Goal: Task Accomplishment & Management: Manage account settings

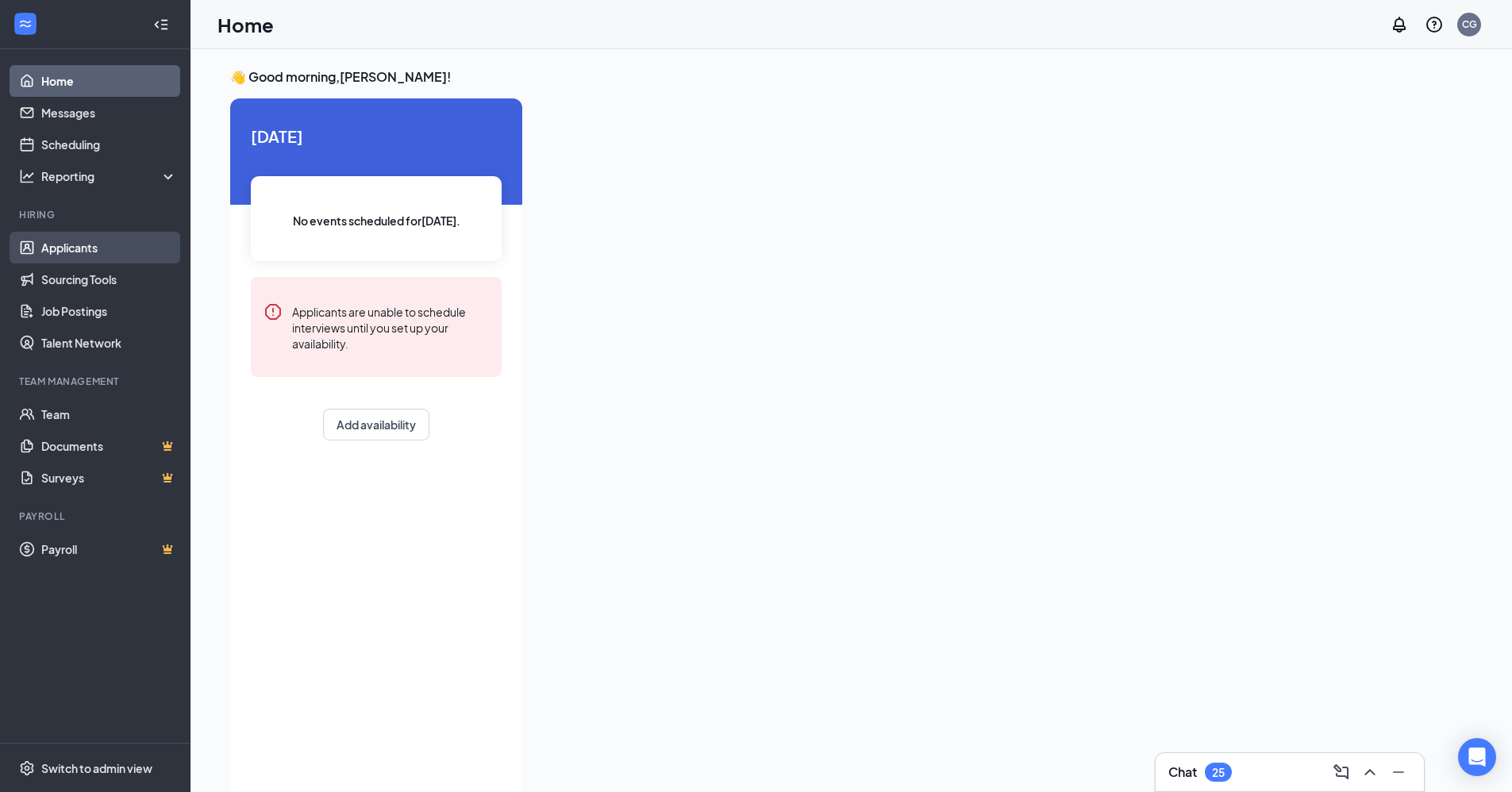
click at [72, 250] on link "Applicants" at bounding box center [109, 248] width 136 height 32
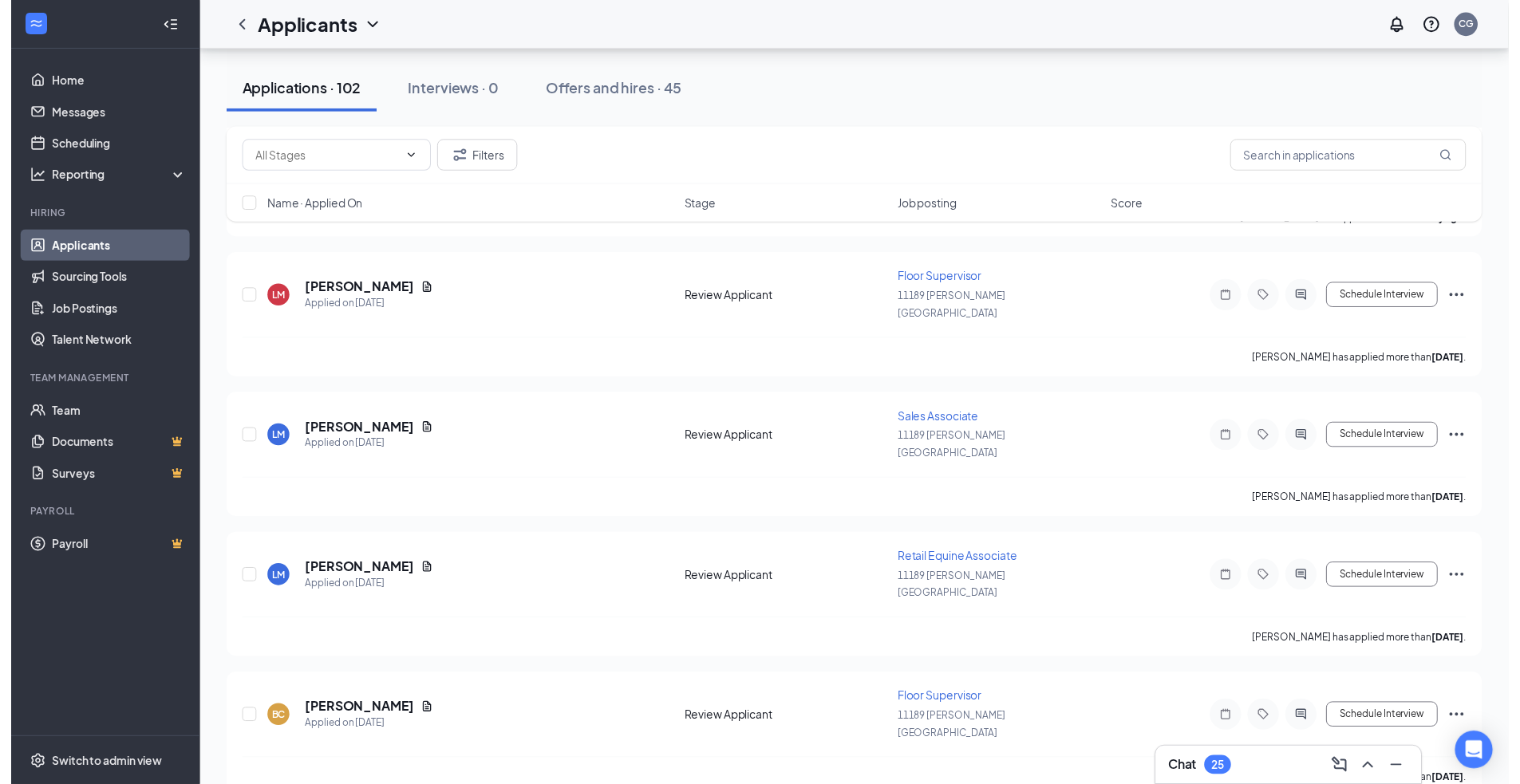
scroll to position [1276, 0]
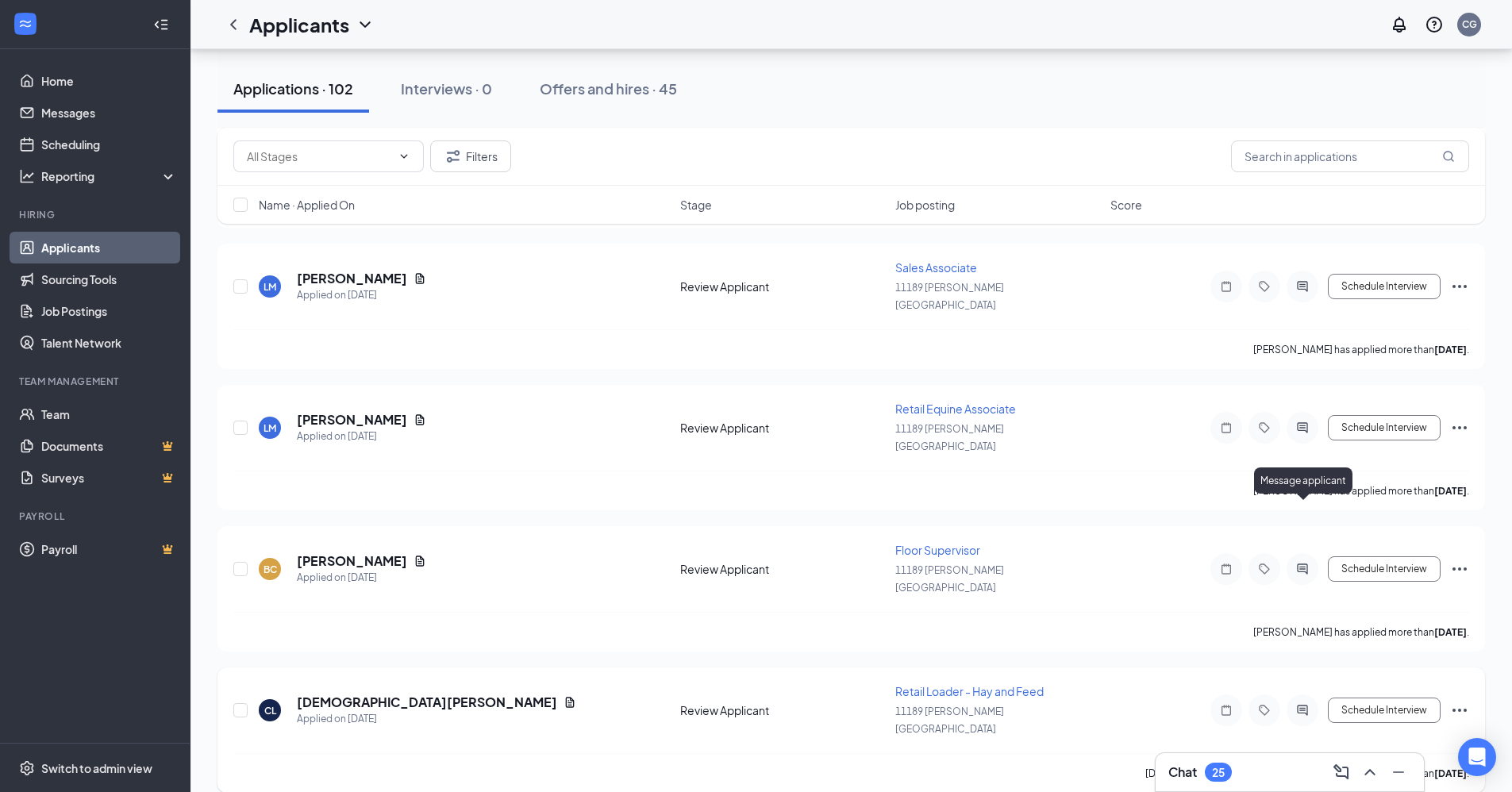
click at [737, 705] on icon "ActiveChat" at bounding box center [1302, 710] width 11 height 11
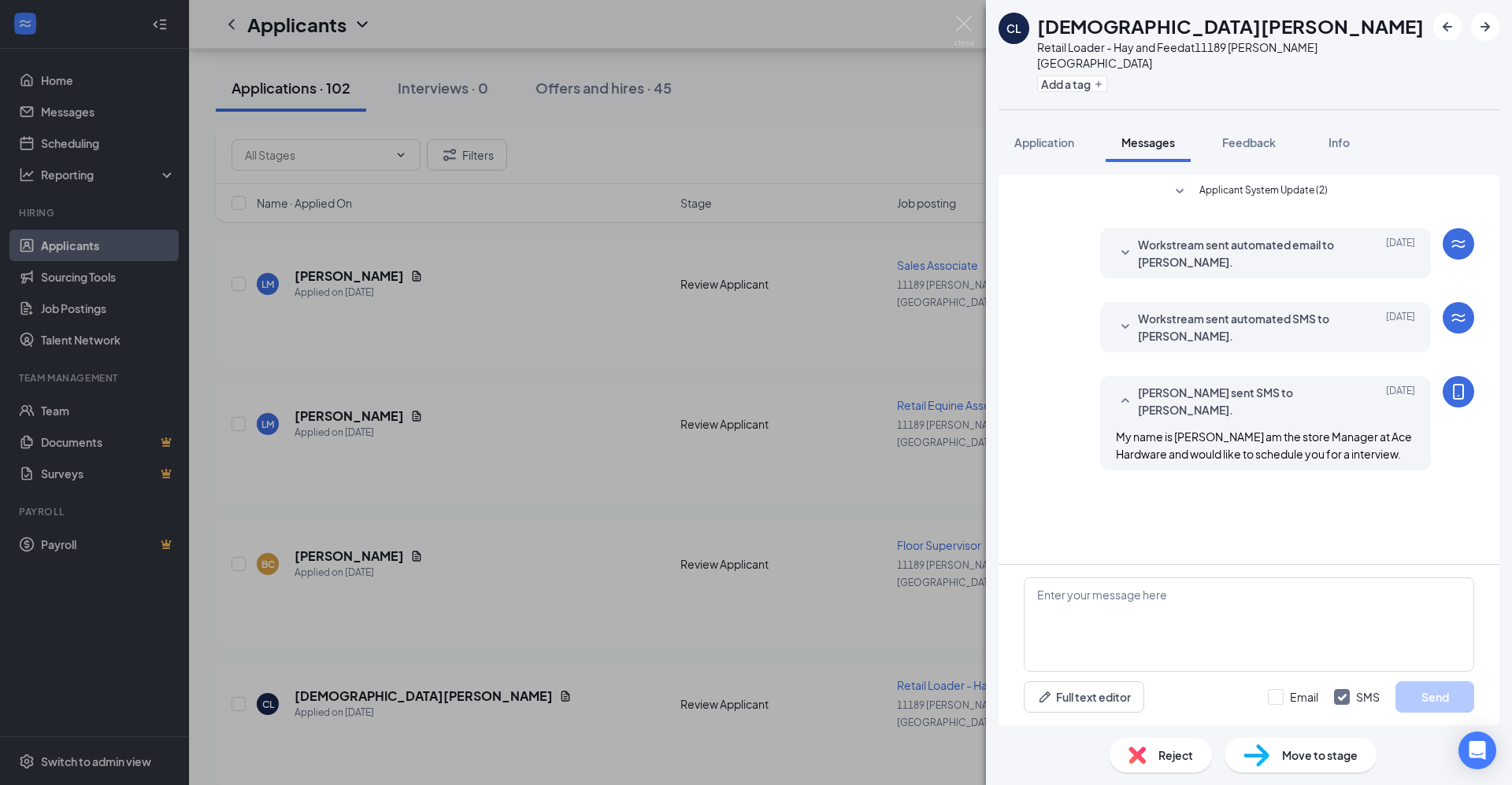
click at [731, 446] on div "CL [DEMOGRAPHIC_DATA][PERSON_NAME] Retail Loader - Hay and Feed at [STREET_ADDR…" at bounding box center [756, 392] width 1512 height 785
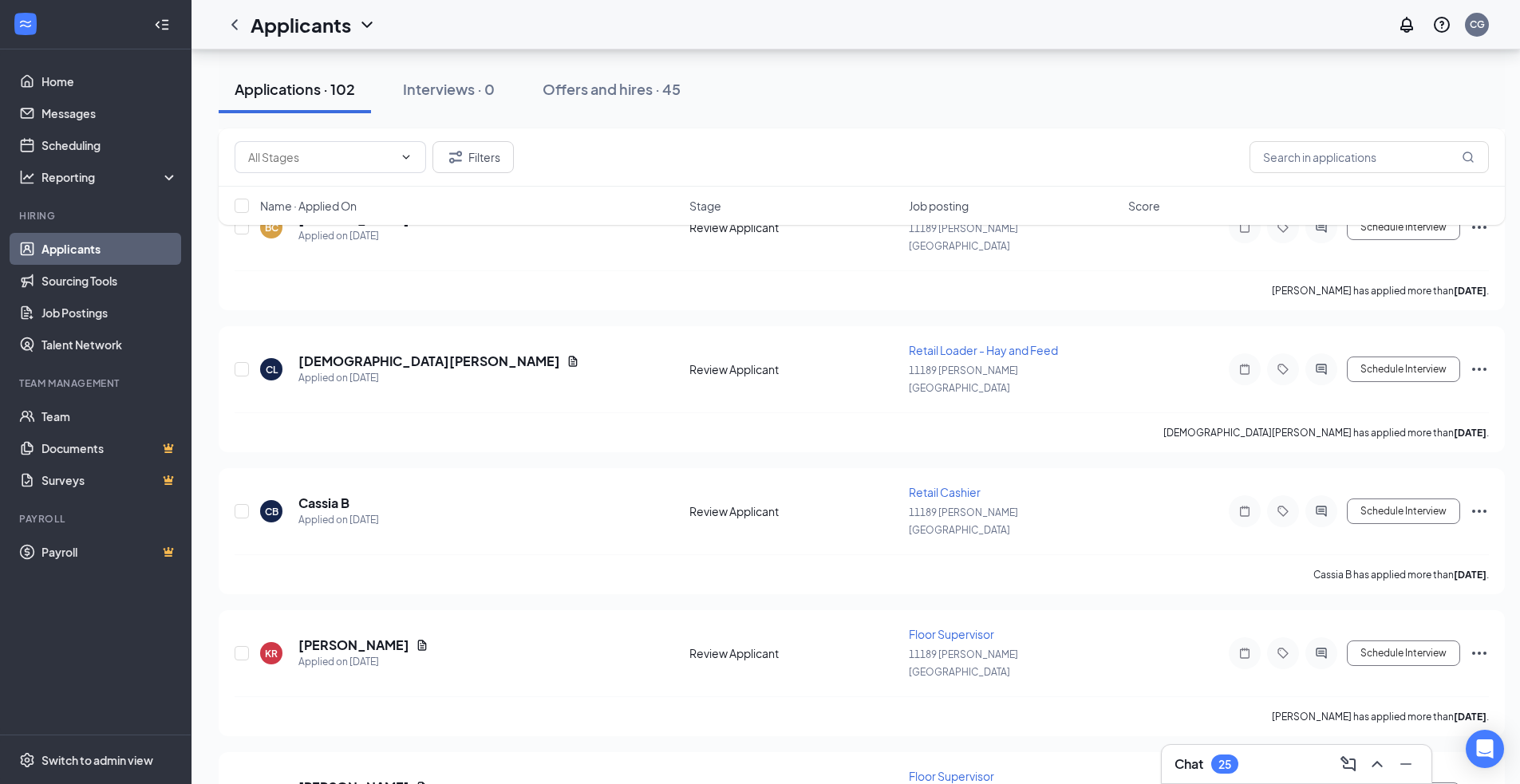
scroll to position [1675, 0]
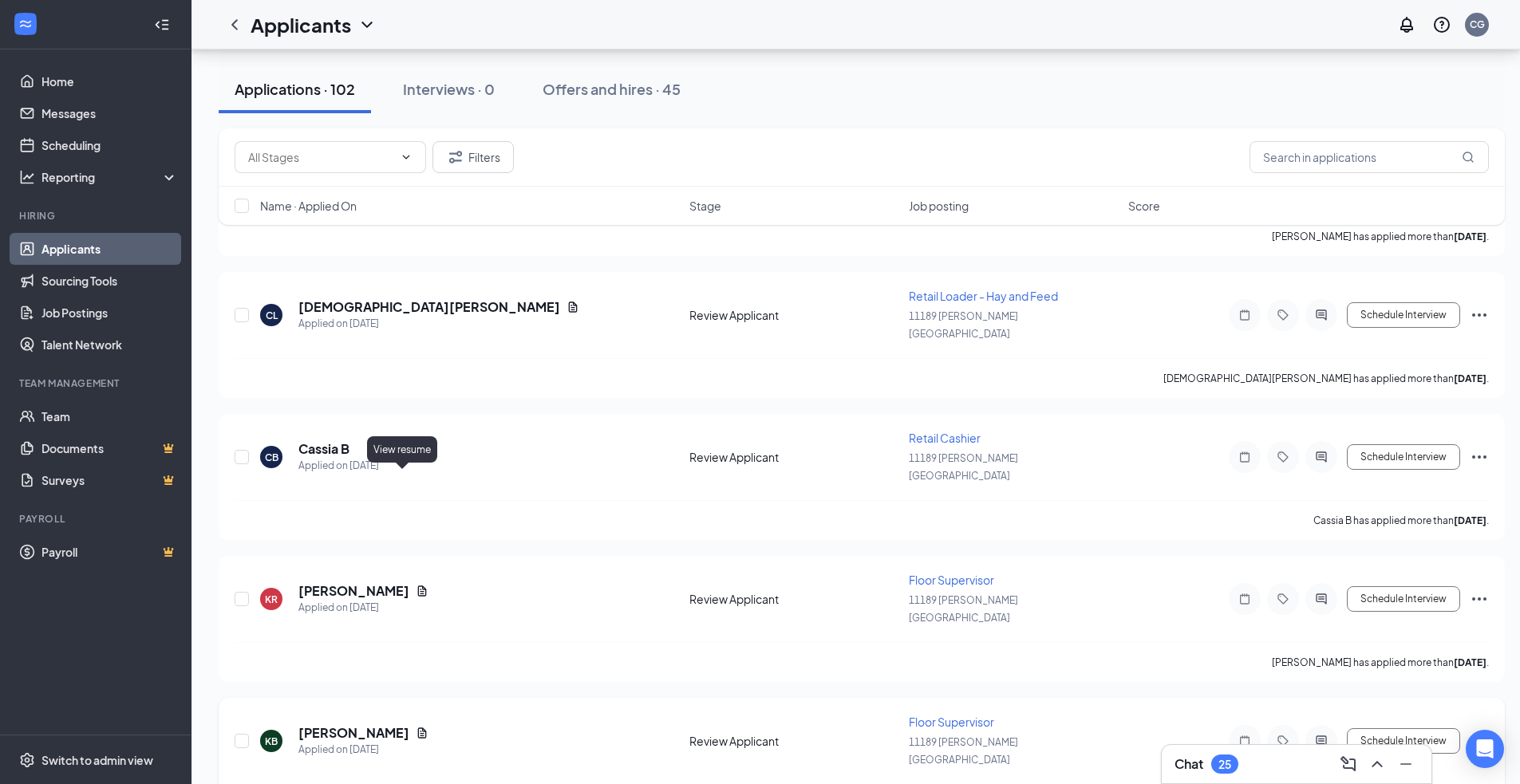
click at [415, 726] on icon "Document" at bounding box center [421, 732] width 12 height 12
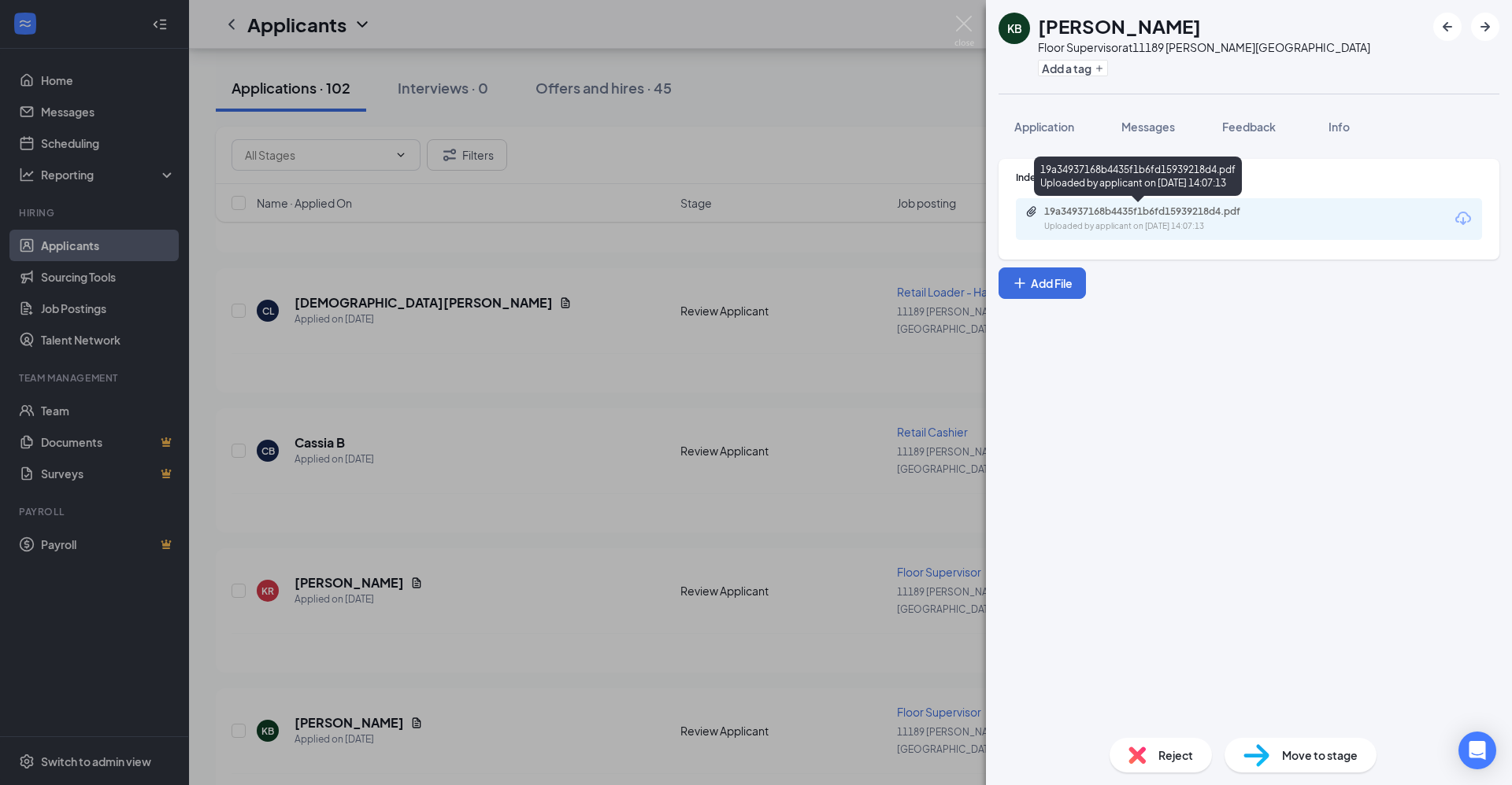
click at [731, 223] on div "Uploaded by applicant on [DATE] 14:07:13" at bounding box center [1162, 226] width 236 height 12
drag, startPoint x: 619, startPoint y: 300, endPoint x: 577, endPoint y: 363, distance: 75.7
click at [619, 299] on div "KB [PERSON_NAME] Floor Supervisor at [STREET_ADDRESS][PERSON_NAME] Add a tag Ap…" at bounding box center [756, 392] width 1512 height 785
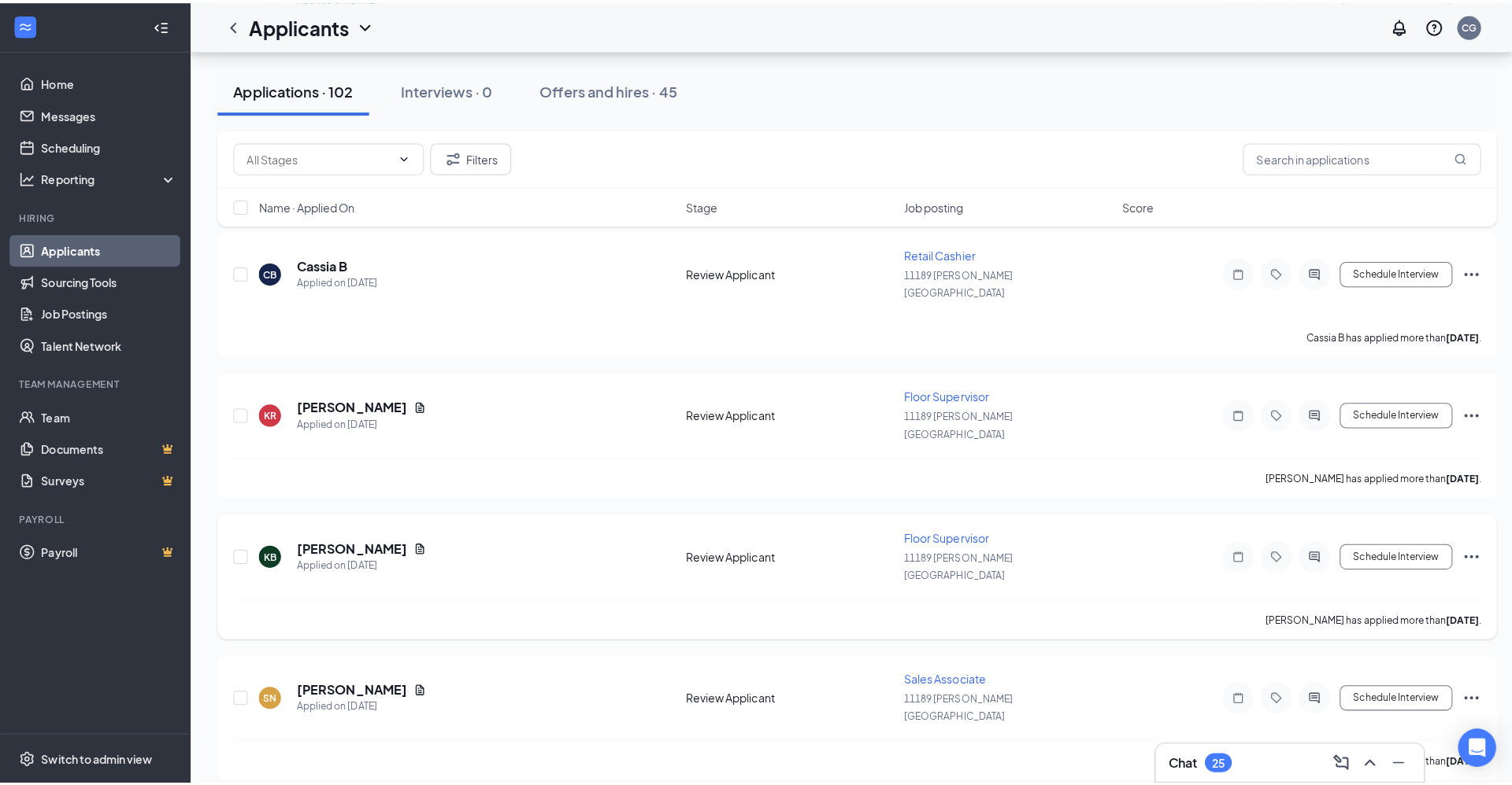
scroll to position [1888, 0]
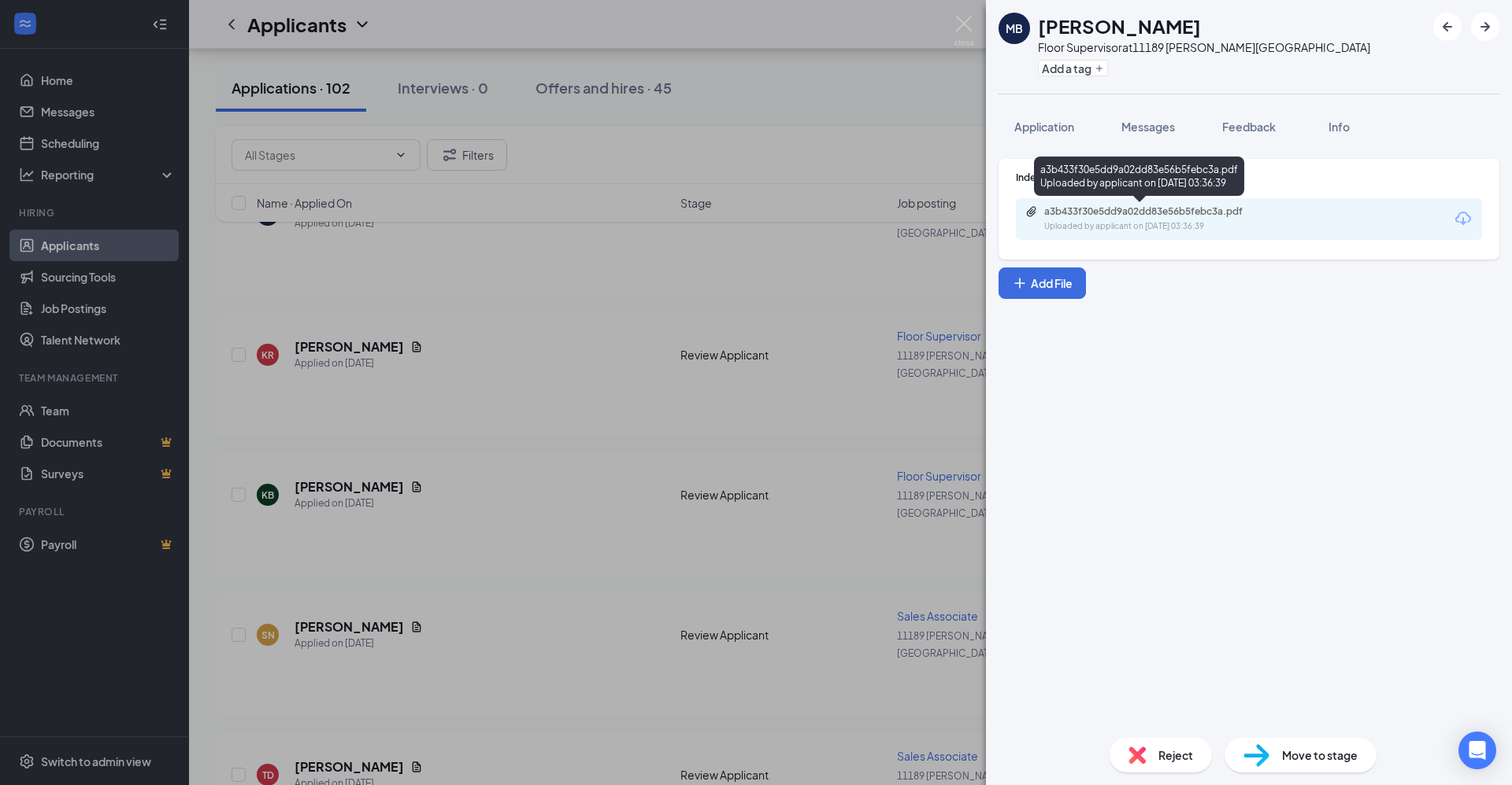
click at [731, 220] on div "Uploaded by applicant on [DATE] 03:36:39" at bounding box center [1162, 226] width 236 height 12
click at [670, 327] on div "MB [PERSON_NAME] Floor Supervisor at [GEOGRAPHIC_DATA][PERSON_NAME] Add a tag A…" at bounding box center [756, 392] width 1512 height 785
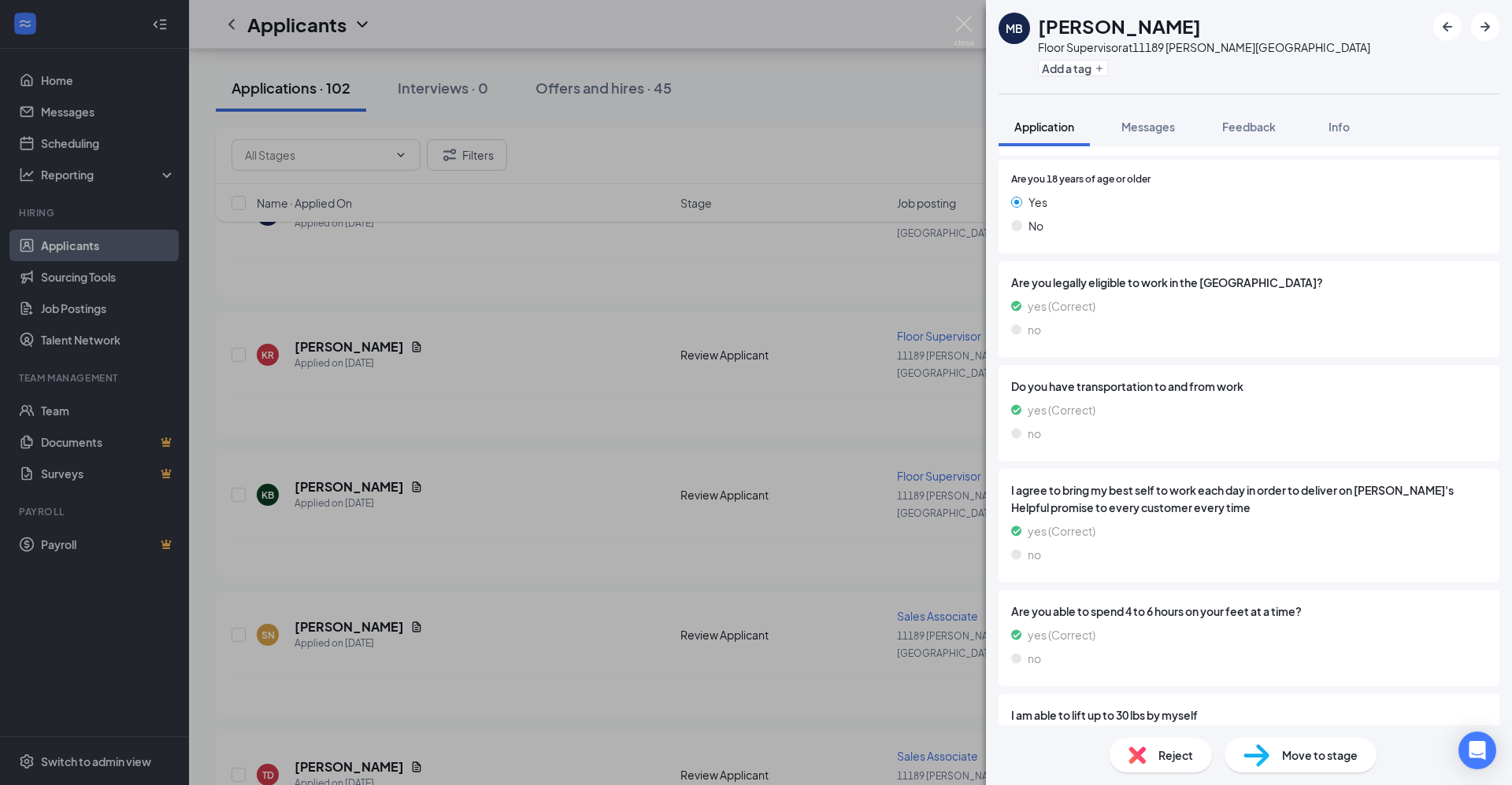
scroll to position [2396, 0]
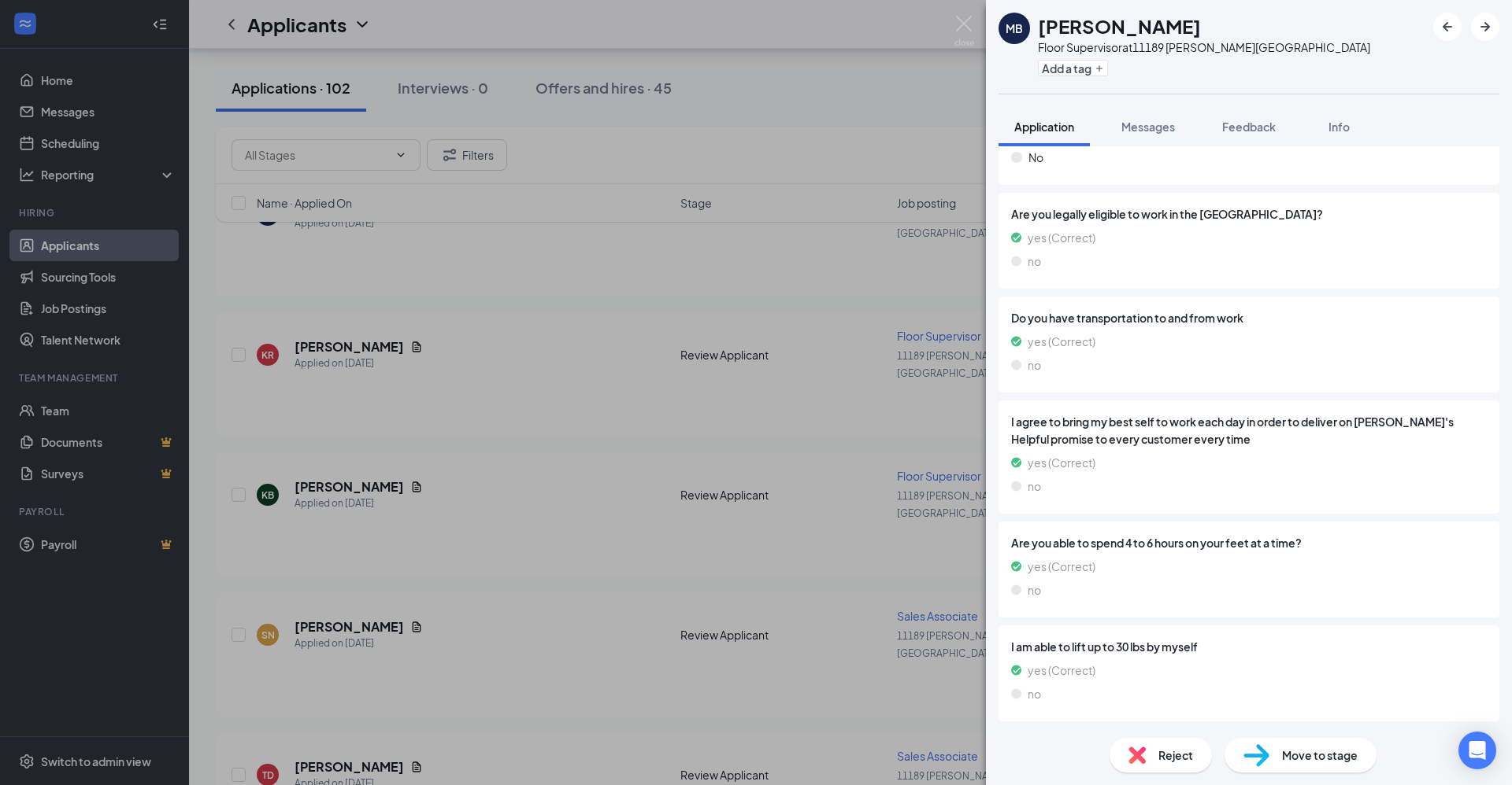
click at [731, 420] on div "MB [PERSON_NAME] Floor Supervisor at [STREET_ADDRESS][PERSON_NAME] Add a tag Ap…" at bounding box center [756, 392] width 1512 height 785
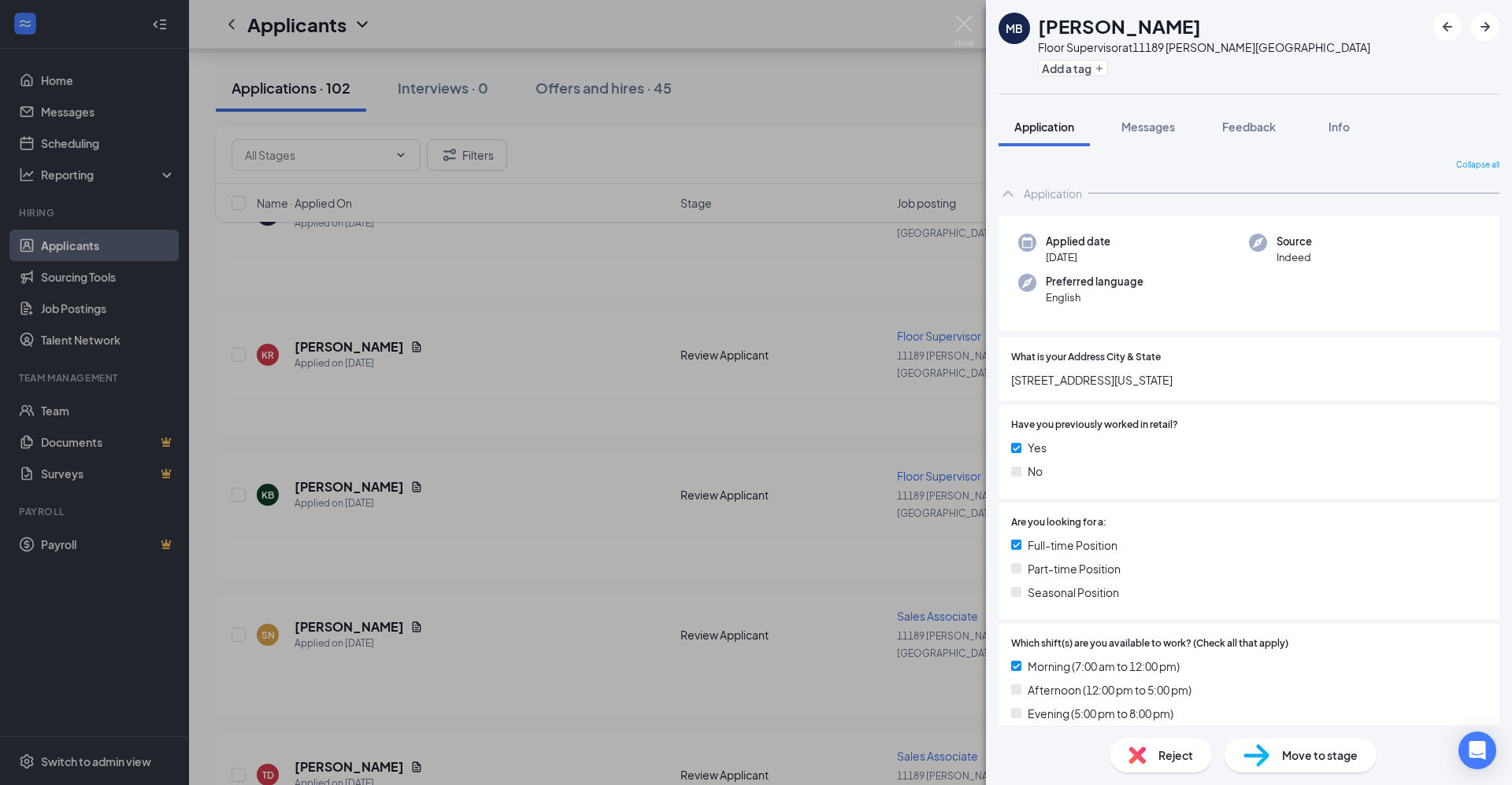
click at [731, 170] on div "Collapse all" at bounding box center [1248, 165] width 500 height 12
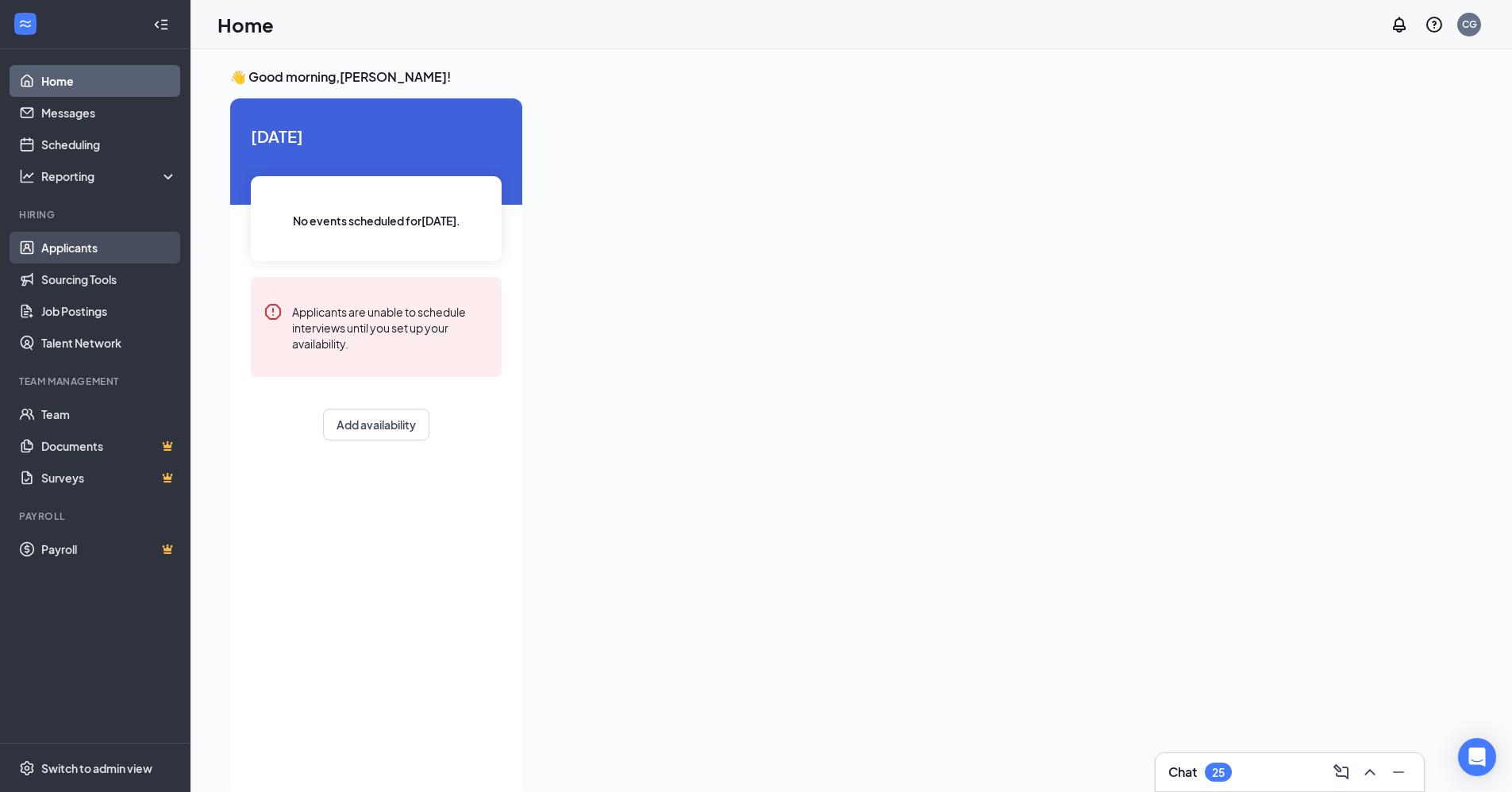
click at [68, 250] on link "Applicants" at bounding box center [109, 248] width 136 height 32
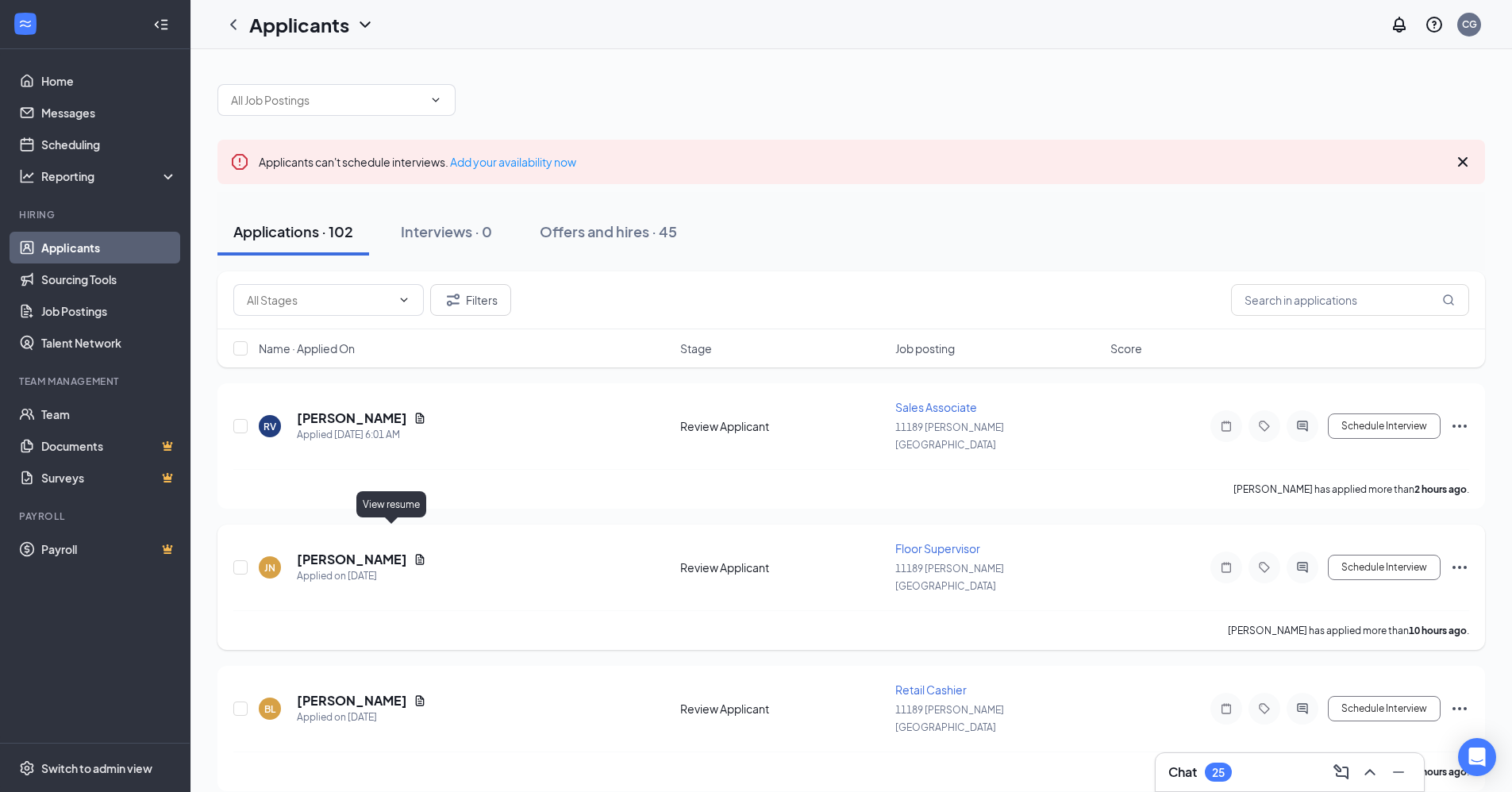
click at [416, 554] on icon "Document" at bounding box center [420, 559] width 9 height 11
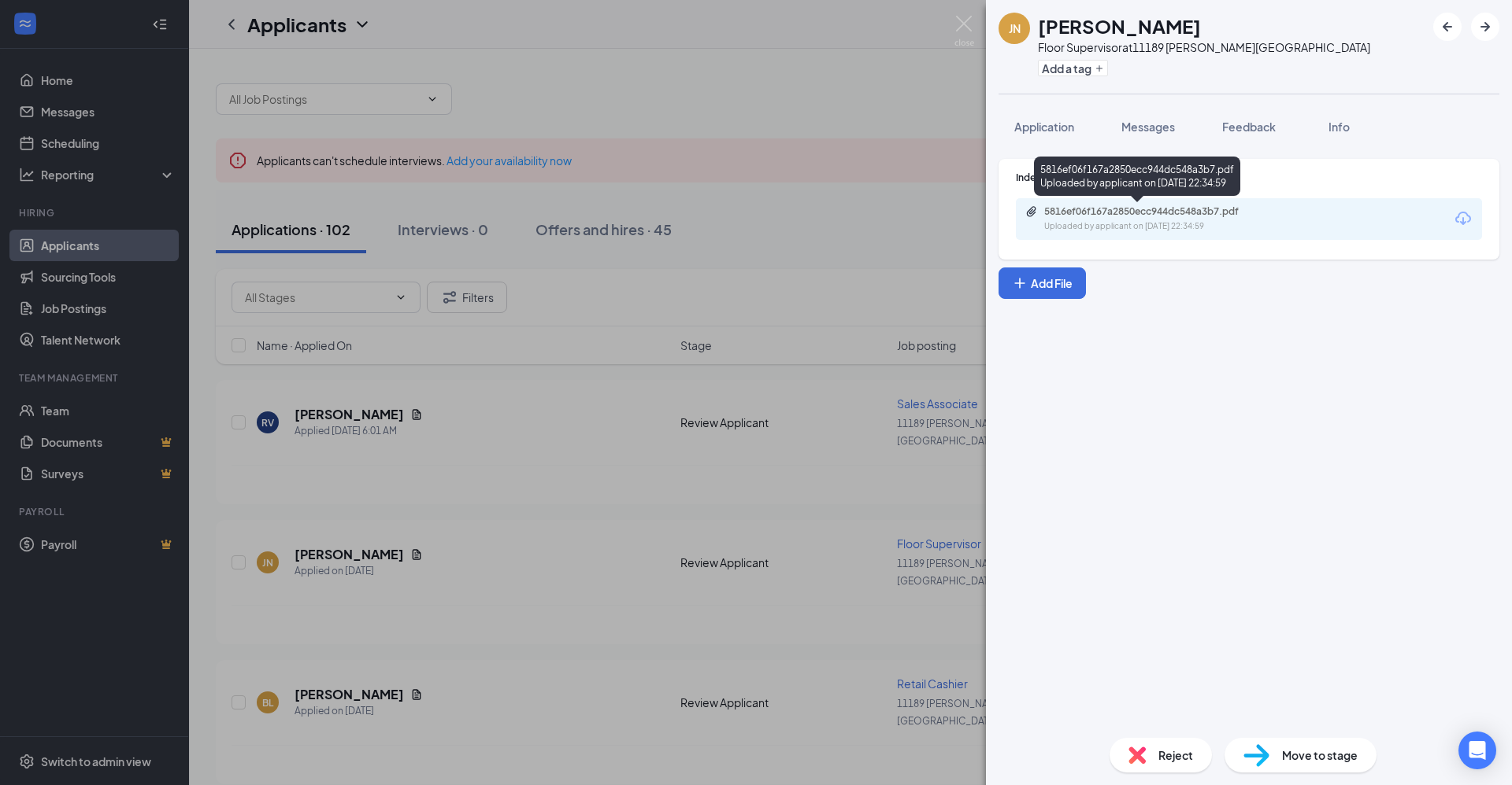
click at [731, 218] on div "5816ef06f167a2850ecc944dc548a3b7.pdf Uploaded by applicant on Aug 25, 2025 at 2…" at bounding box center [1153, 220] width 255 height 28
